Goal: Navigation & Orientation: Find specific page/section

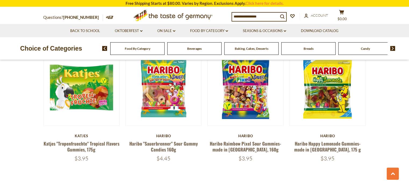
scroll to position [1290, 0]
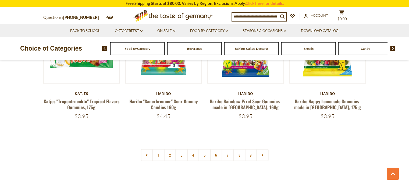
click at [262, 149] on link at bounding box center [262, 155] width 12 height 12
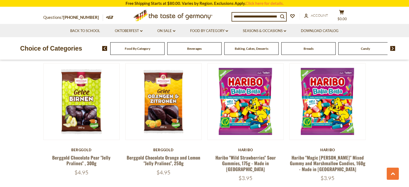
scroll to position [349, 0]
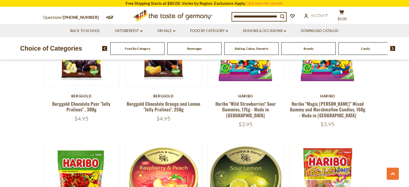
click at [164, 50] on div "Beverages" at bounding box center [137, 48] width 54 height 13
click at [164, 49] on div "Beverages" at bounding box center [137, 48] width 54 height 13
click at [164, 50] on div "Beverages" at bounding box center [137, 48] width 54 height 13
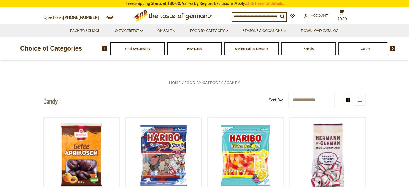
scroll to position [0, 0]
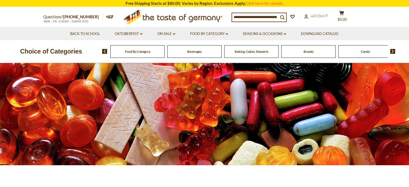
click at [127, 56] on div "Food By Category" at bounding box center [137, 51] width 54 height 13
drag, startPoint x: 131, startPoint y: 54, endPoint x: 161, endPoint y: 37, distance: 34.3
click at [141, 52] on span "Food By Category" at bounding box center [136, 51] width 26 height 4
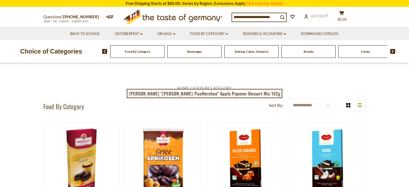
click at [199, 52] on span "Beverages" at bounding box center [194, 51] width 15 height 4
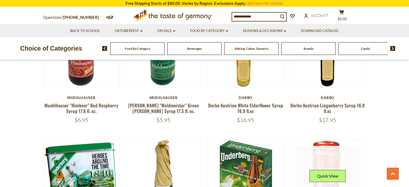
scroll to position [699, 0]
